Goal: Information Seeking & Learning: Check status

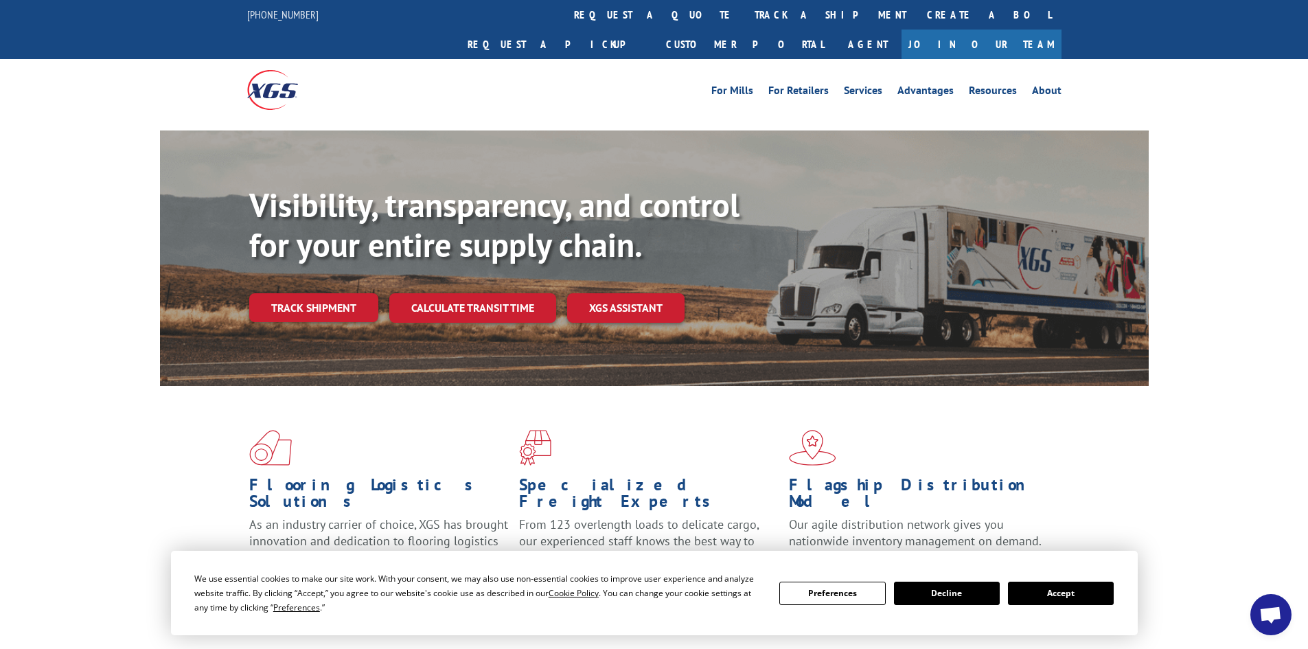
click at [302, 293] on link "Track shipment" at bounding box center [313, 307] width 129 height 29
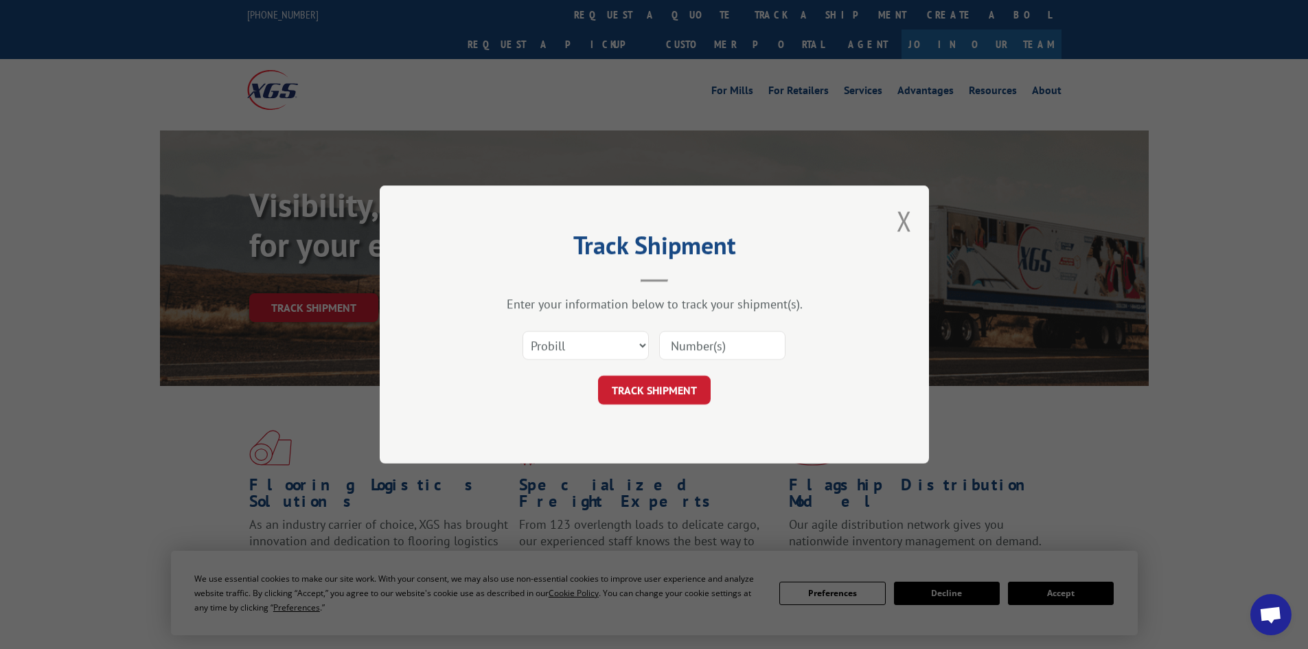
click at [688, 349] on input at bounding box center [722, 345] width 126 height 29
paste input "17409224"
type input "17409224"
click at [676, 385] on button "TRACK SHIPMENT" at bounding box center [654, 390] width 113 height 29
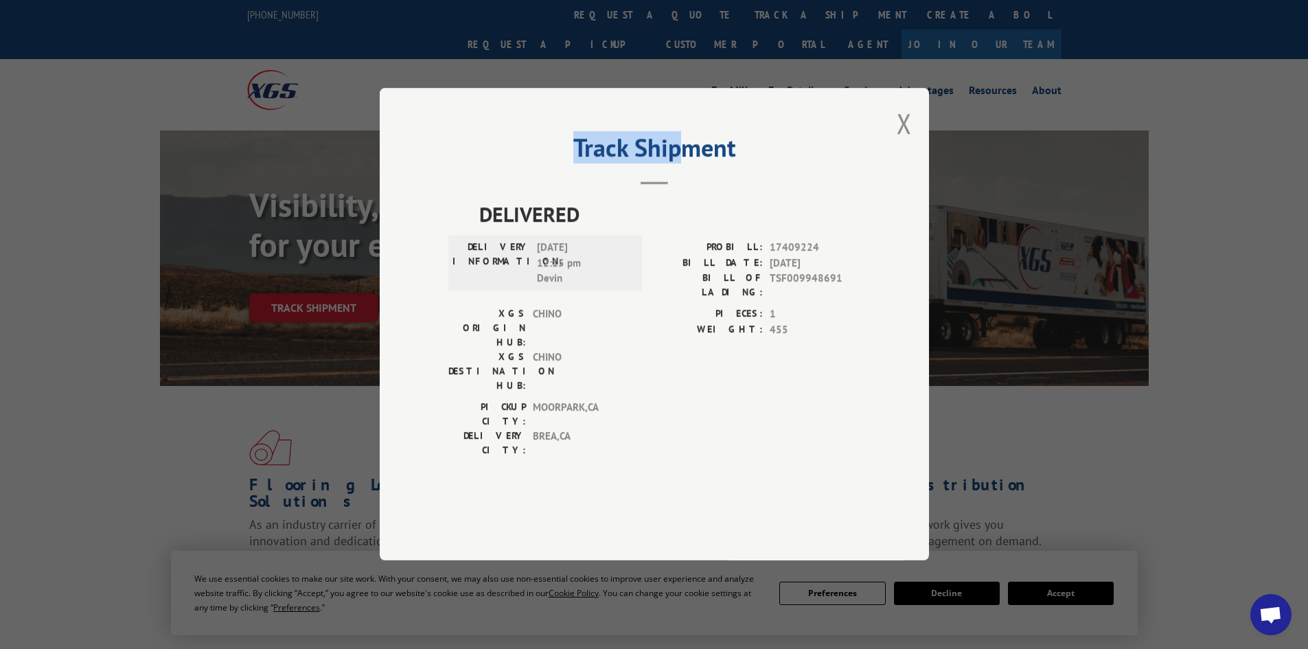
drag, startPoint x: 681, startPoint y: 152, endPoint x: 553, endPoint y: 183, distance: 131.3
click at [553, 183] on div "Track Shipment DELIVERED DELIVERY INFORMATION: [DATE] 12:15 pm Devin PROBILL: 1…" at bounding box center [654, 324] width 549 height 472
click at [558, 164] on h2 "Track Shipment" at bounding box center [654, 151] width 412 height 26
click at [904, 141] on button "Close modal" at bounding box center [904, 123] width 15 height 36
